Goal: Download file/media

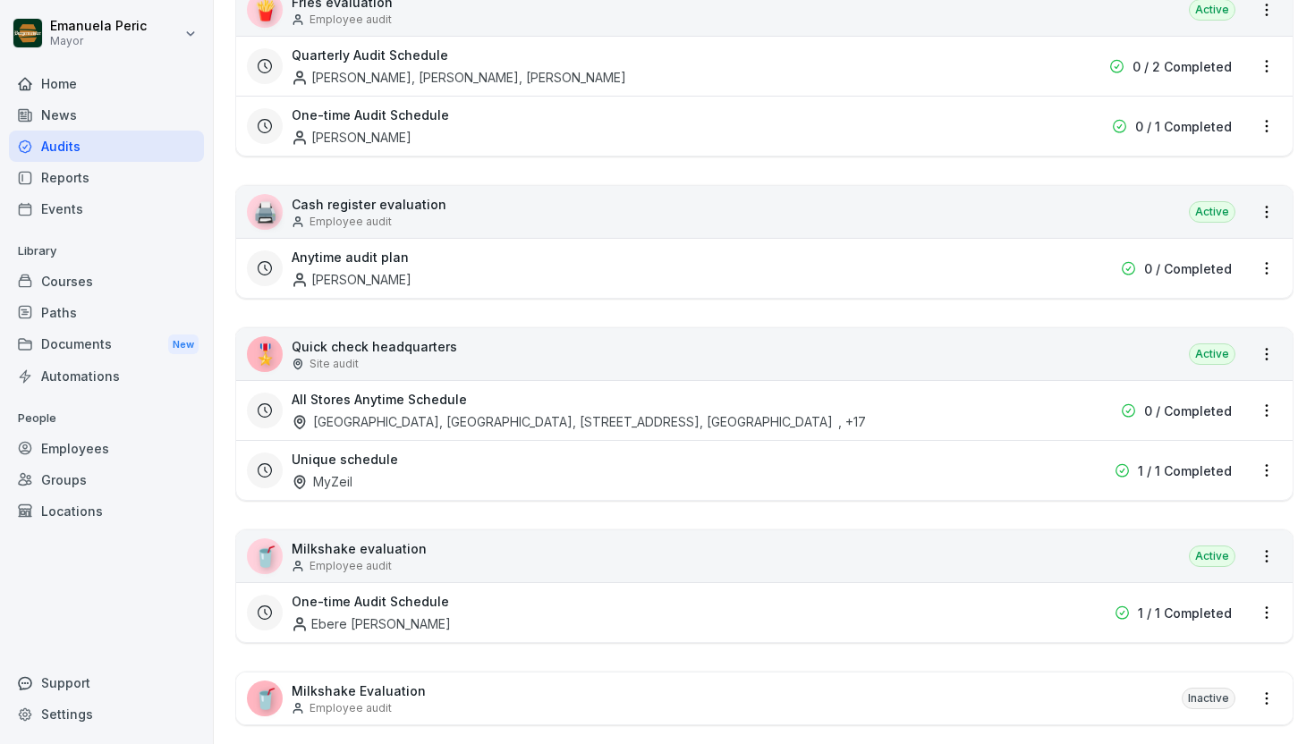
scroll to position [672, 0]
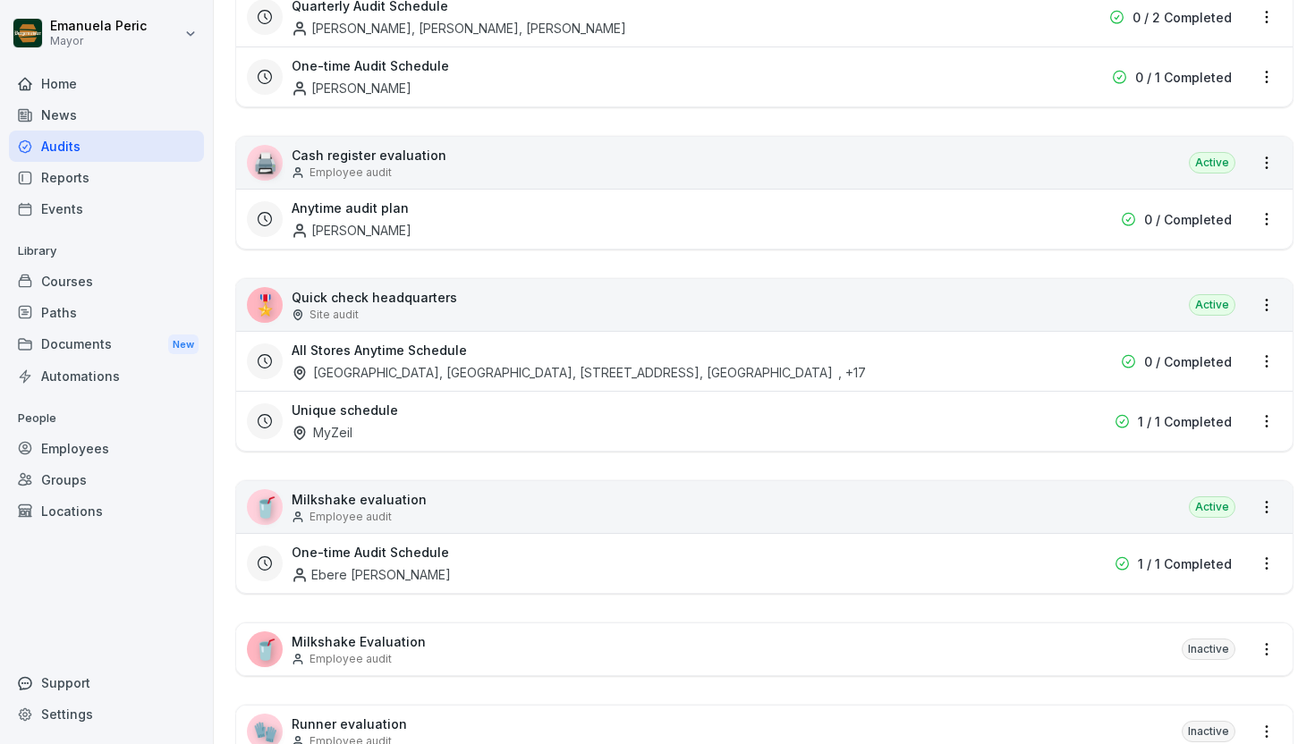
click at [570, 359] on div "All Stores Anytime Schedule [GEOGRAPHIC_DATA], [STREET_ADDRESS], [GEOGRAPHIC_DA…" at bounding box center [650, 361] width 716 height 41
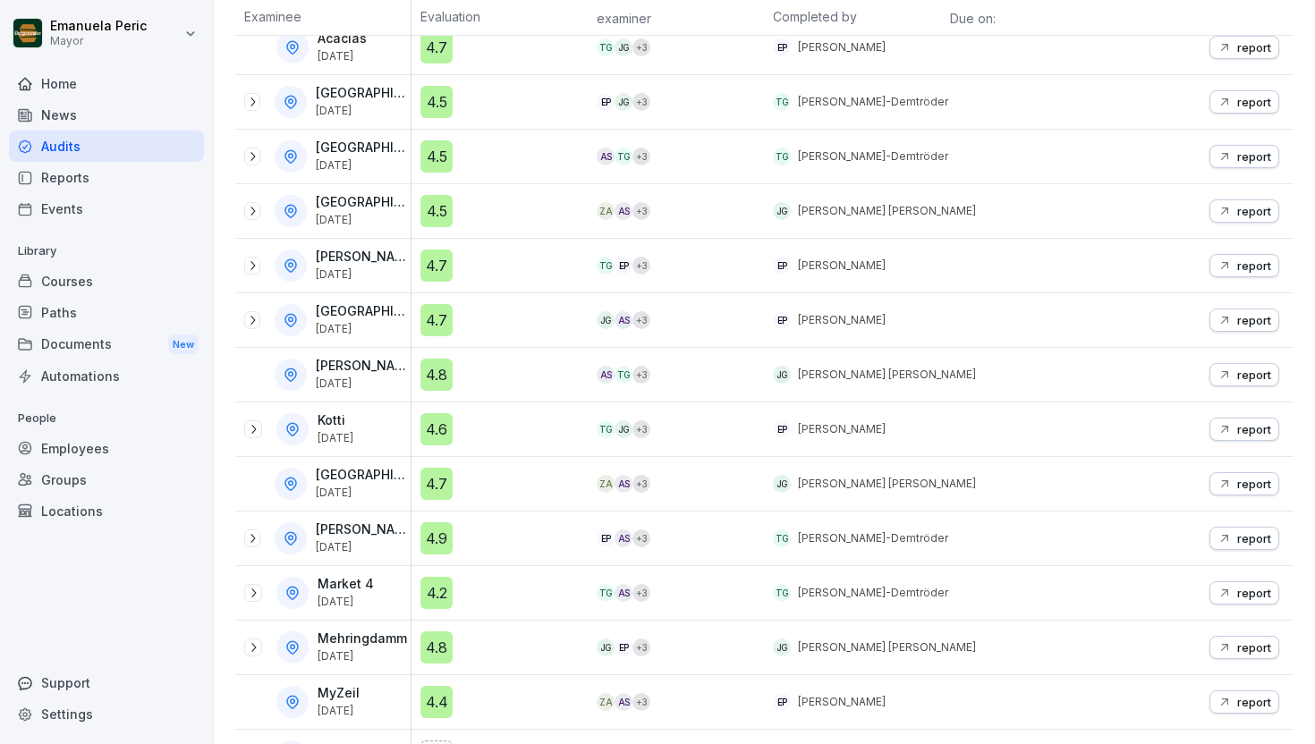
scroll to position [364, 0]
click at [1222, 262] on div "report" at bounding box center [1244, 265] width 54 height 14
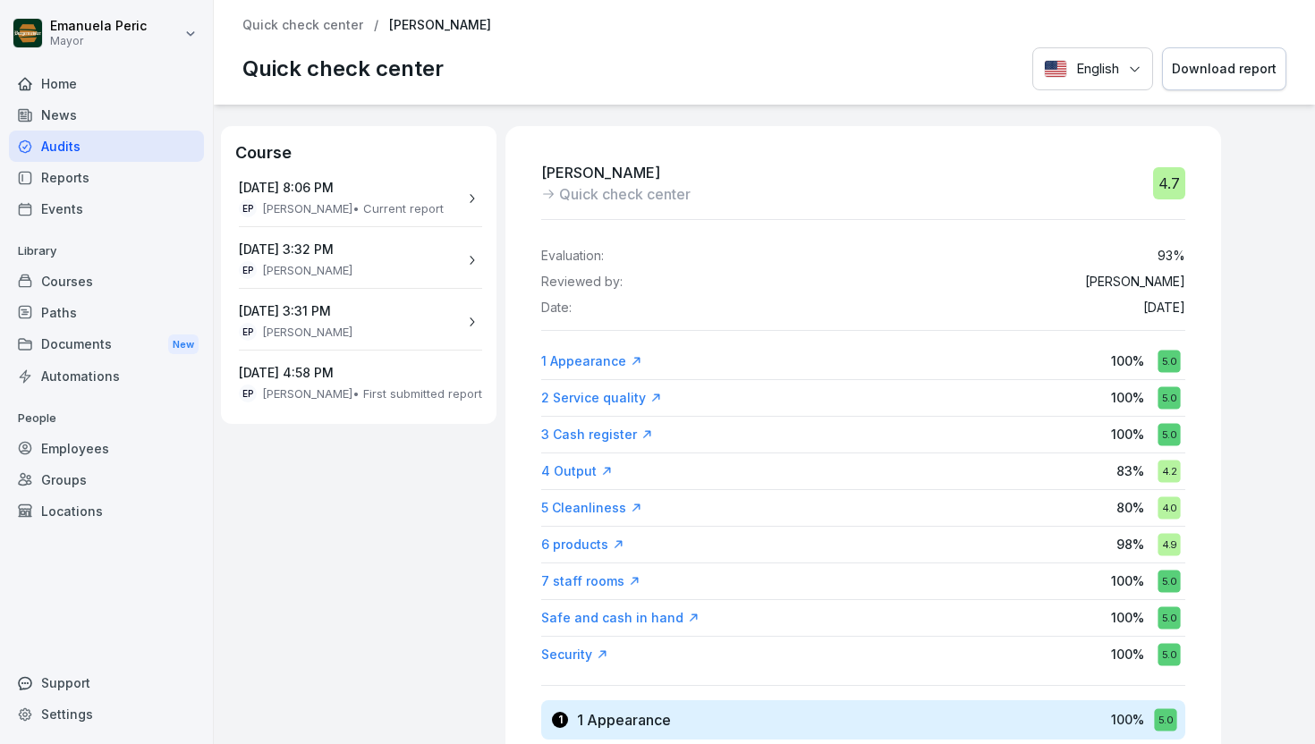
click at [1186, 71] on font "Download report" at bounding box center [1223, 68] width 105 height 15
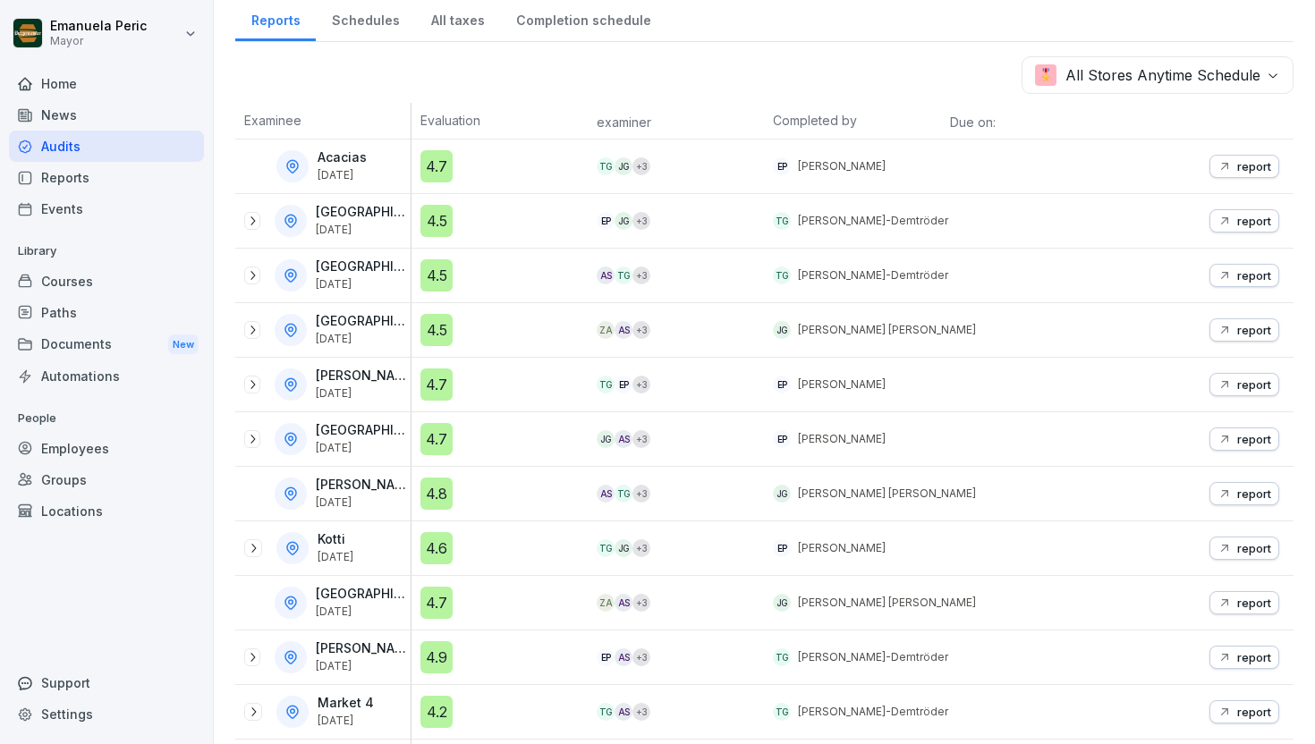
scroll to position [246, 0]
click at [1217, 435] on icon "button" at bounding box center [1224, 437] width 14 height 14
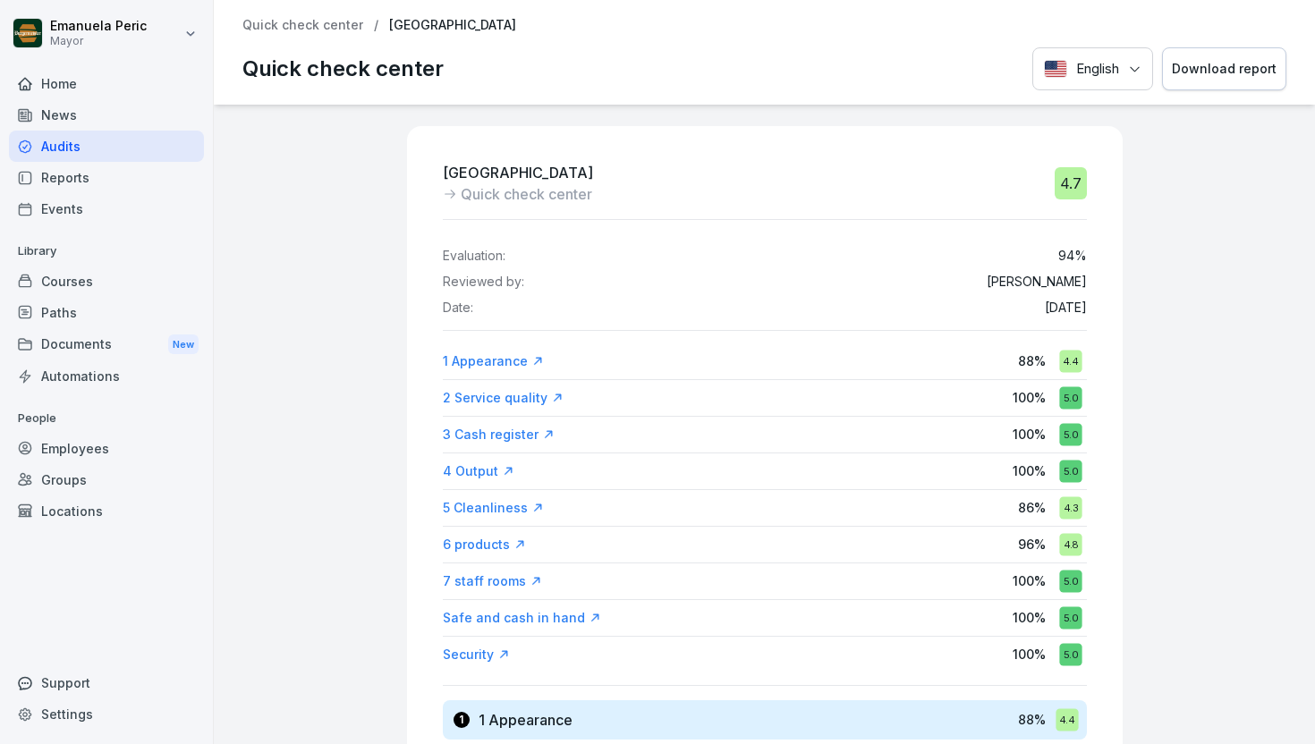
click at [1212, 82] on button "Download report" at bounding box center [1224, 69] width 124 height 44
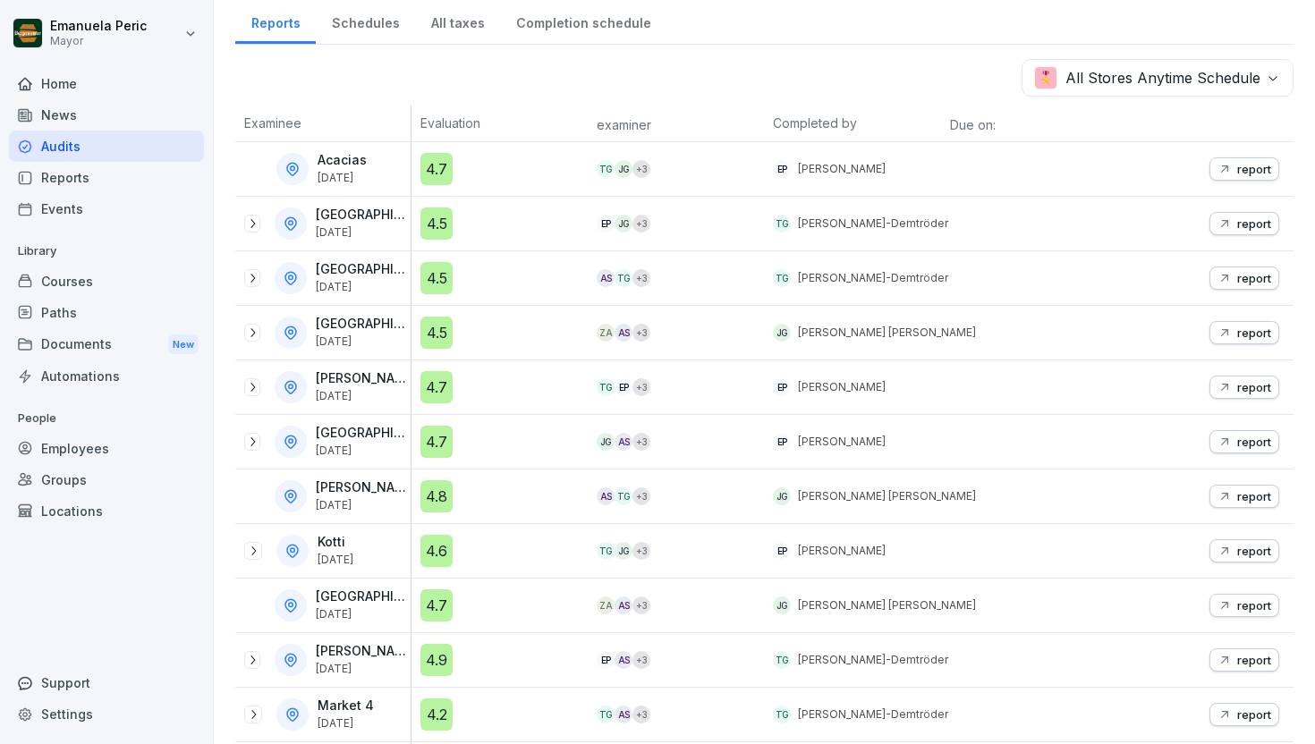
scroll to position [385, 0]
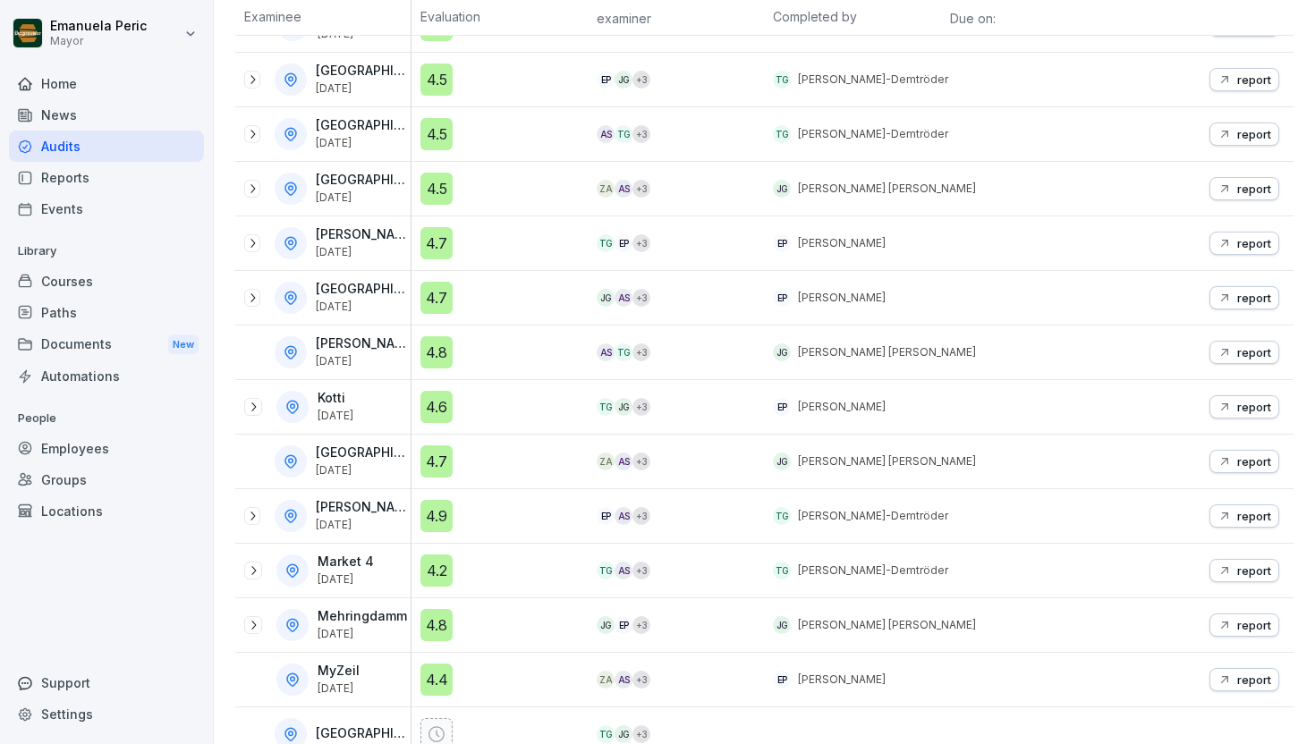
click at [1237, 411] on font "report" at bounding box center [1254, 407] width 34 height 14
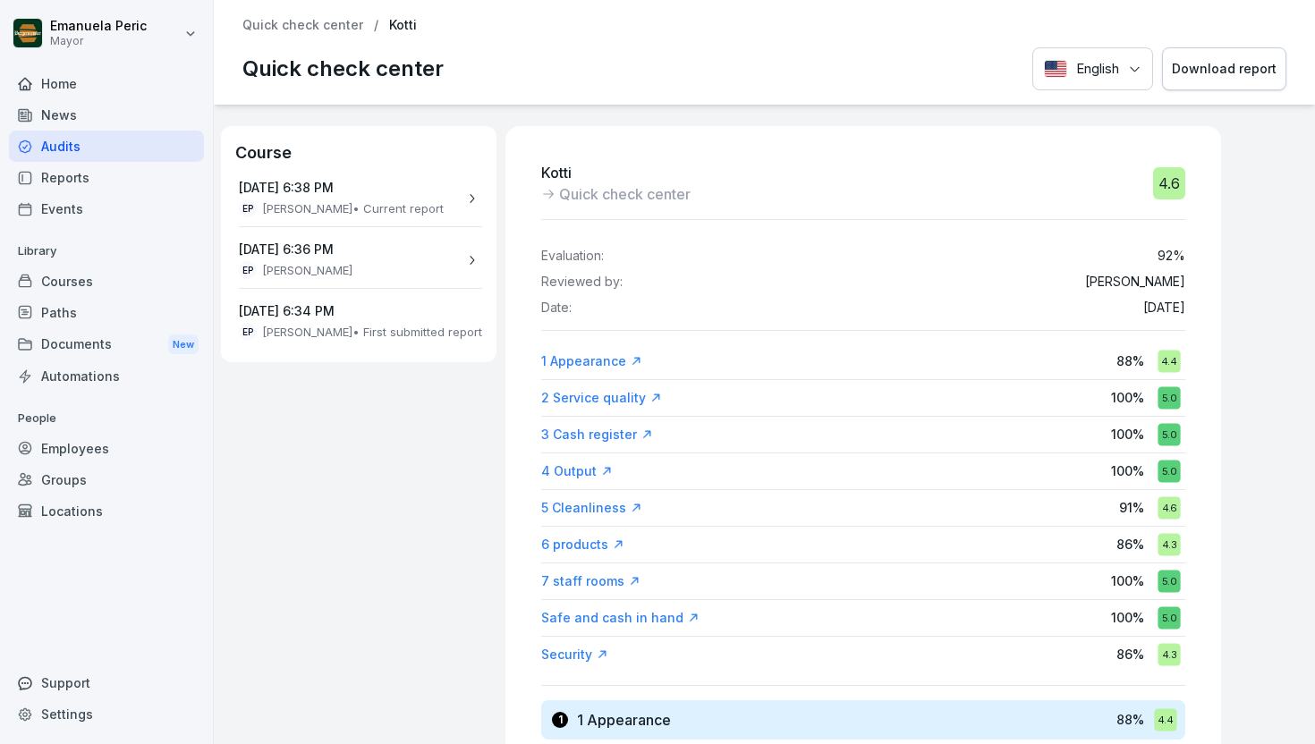
click at [1206, 81] on button "Download report" at bounding box center [1224, 69] width 124 height 44
click at [80, 144] on div "Audits" at bounding box center [106, 146] width 195 height 31
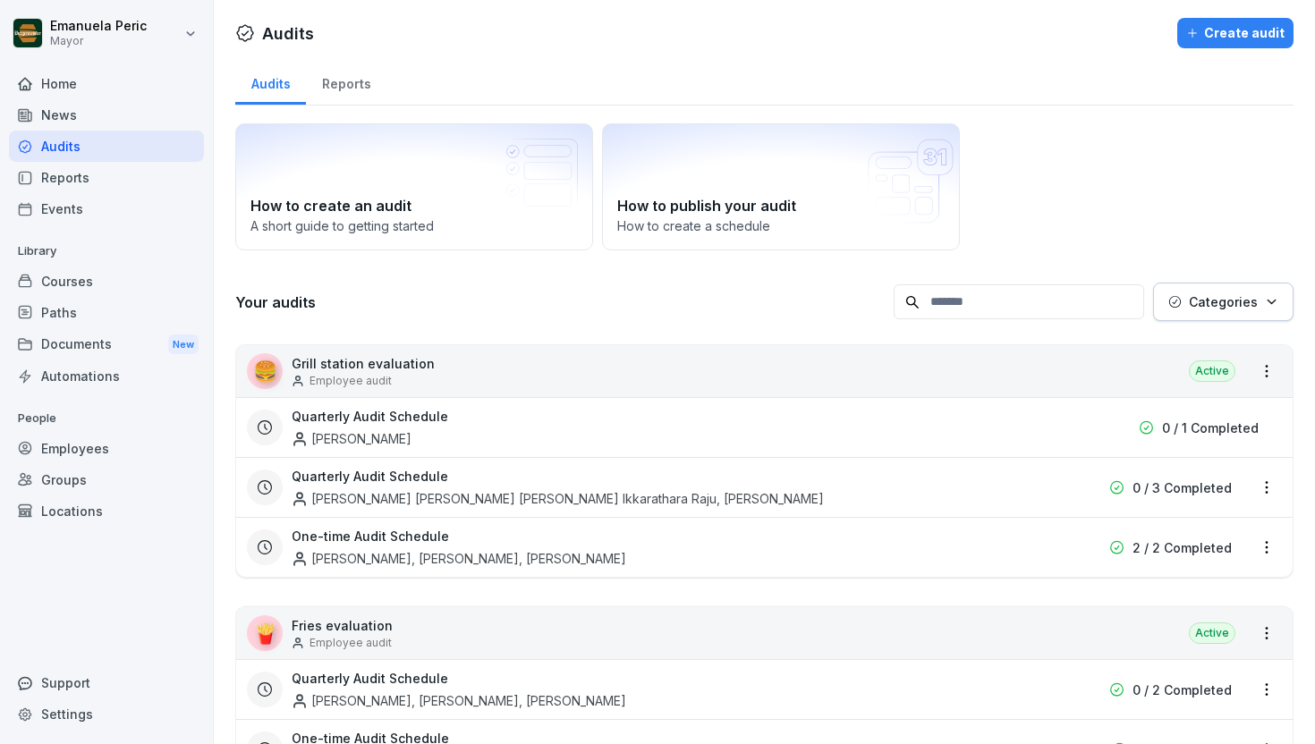
click at [342, 87] on font "Reports" at bounding box center [346, 83] width 49 height 15
